Goal: Information Seeking & Learning: Learn about a topic

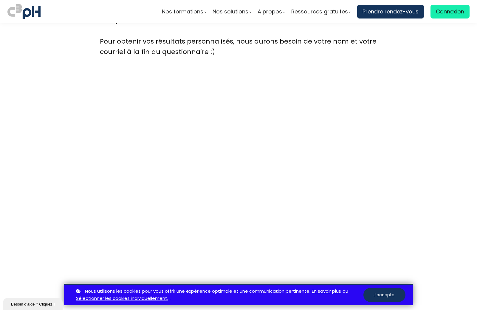
scroll to position [1596, 0]
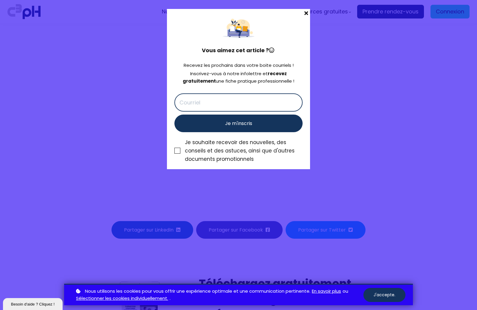
scroll to position [2639, 0]
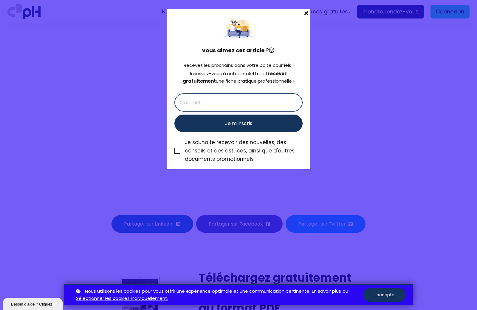
click at [305, 15] on span at bounding box center [306, 13] width 8 height 8
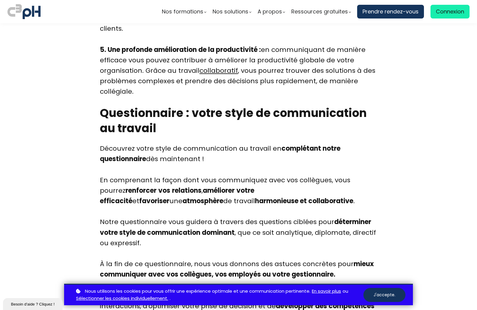
scroll to position [1447, 0]
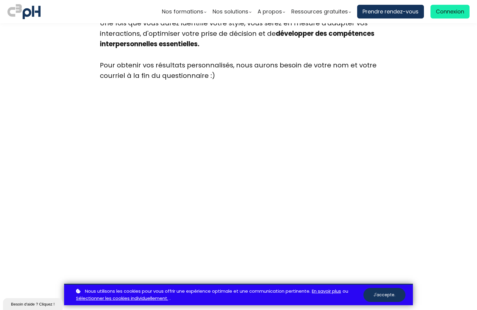
scroll to position [1566, 0]
